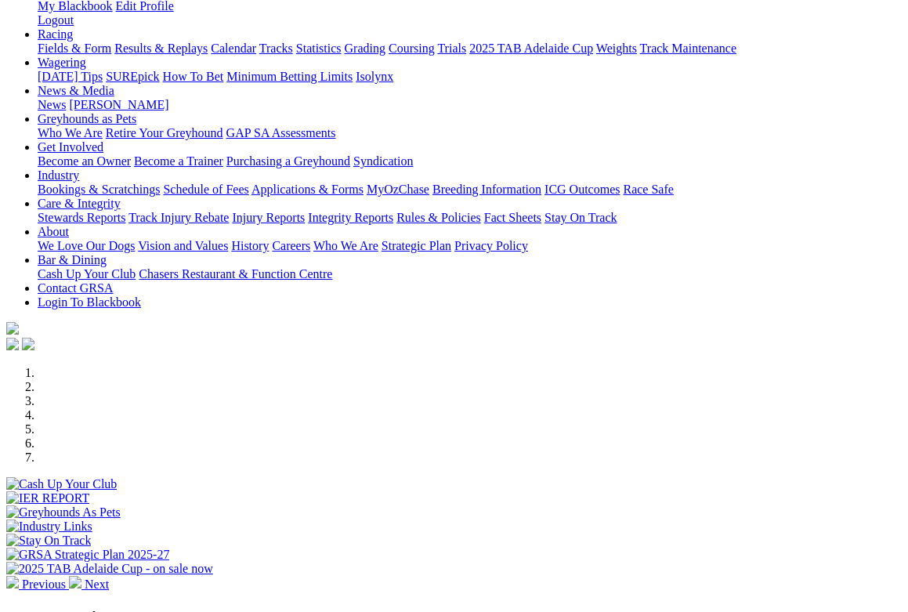
scroll to position [548, 0]
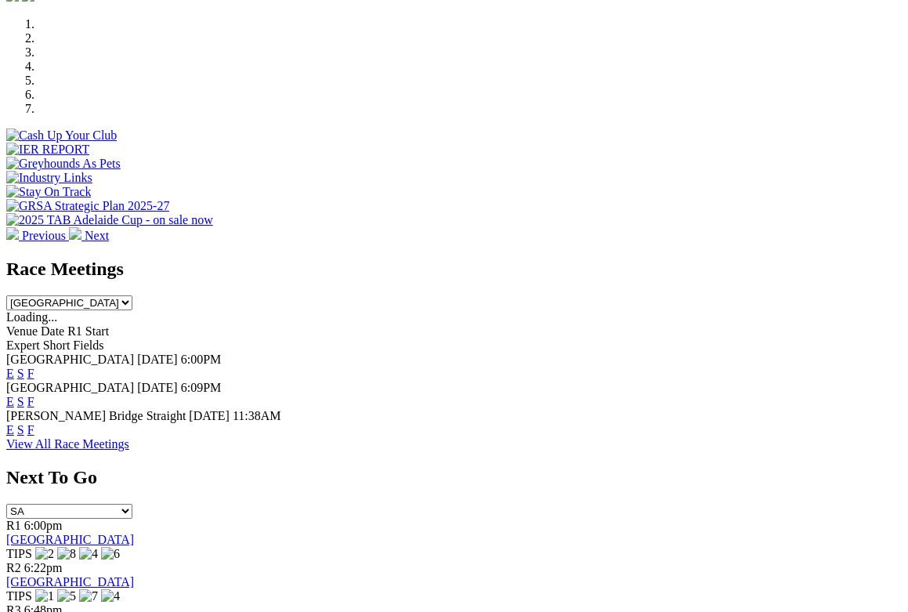
click at [34, 423] on link "F" at bounding box center [30, 429] width 7 height 13
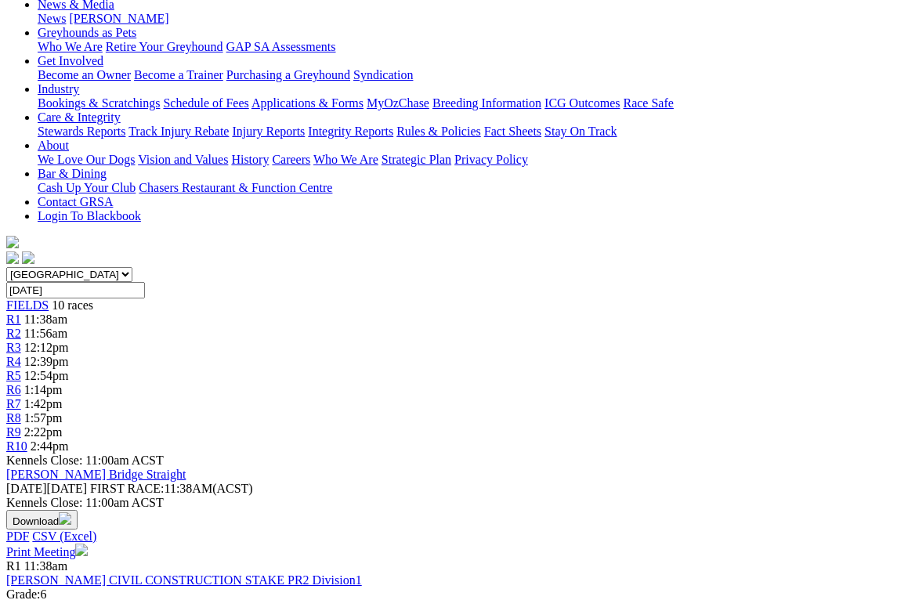
scroll to position [313, 0]
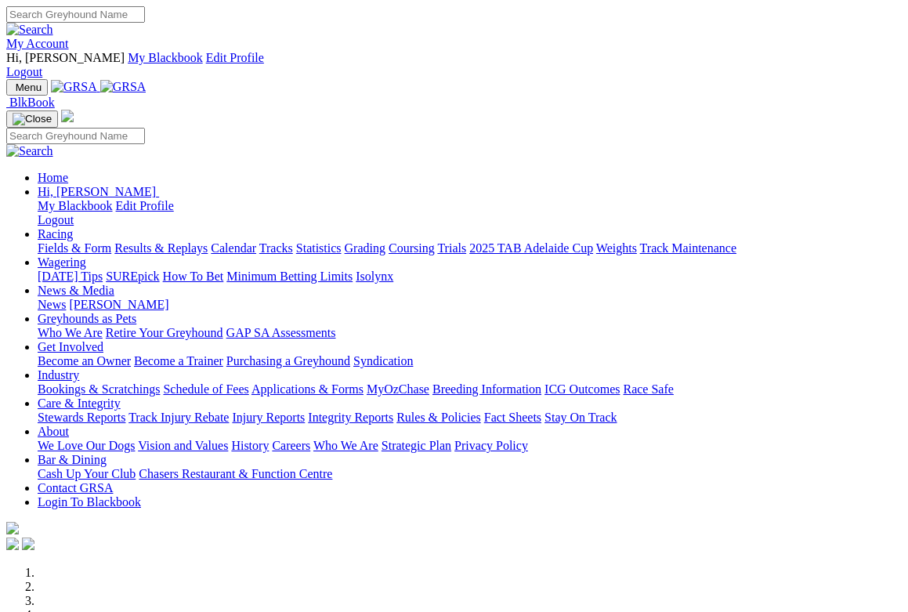
scroll to position [548, 0]
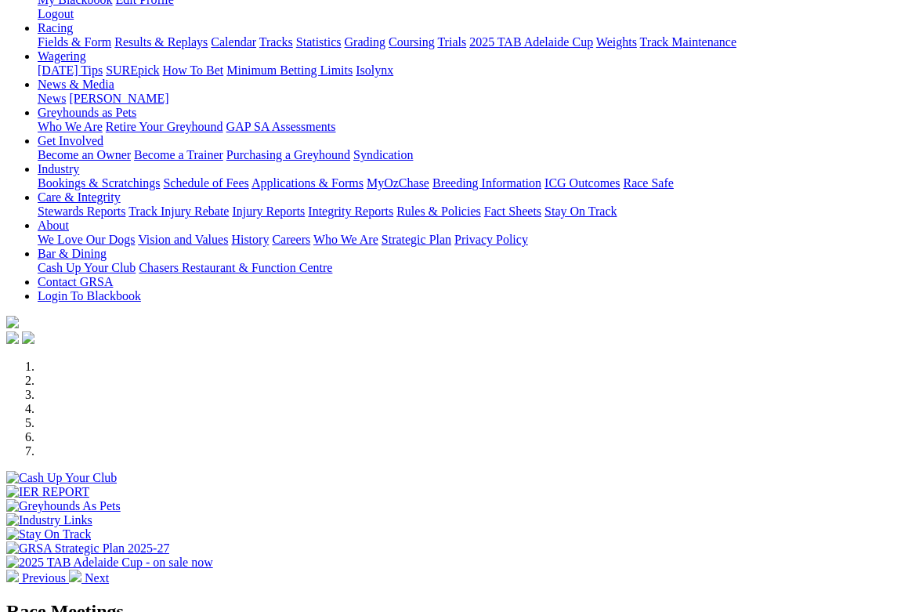
scroll to position [313, 0]
